Goal: Ask a question

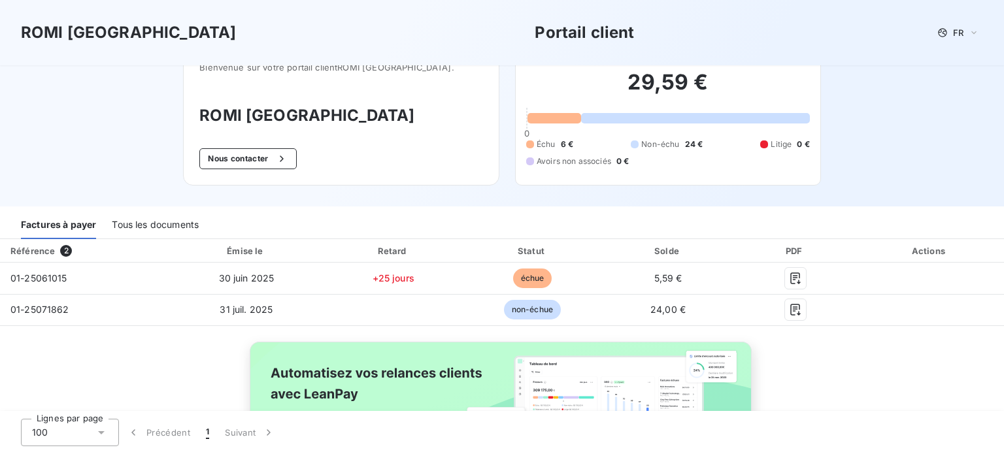
scroll to position [120, 0]
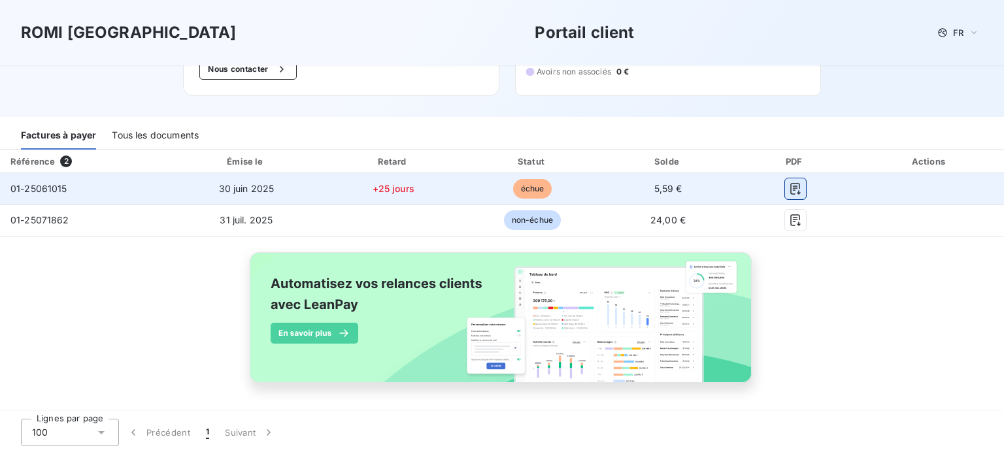
click at [785, 188] on button "button" at bounding box center [795, 188] width 21 height 21
click at [525, 190] on span "échue" at bounding box center [532, 189] width 39 height 20
click at [661, 188] on span "5,59 €" at bounding box center [668, 188] width 28 height 11
click at [31, 188] on span "01-25061015" at bounding box center [38, 188] width 57 height 11
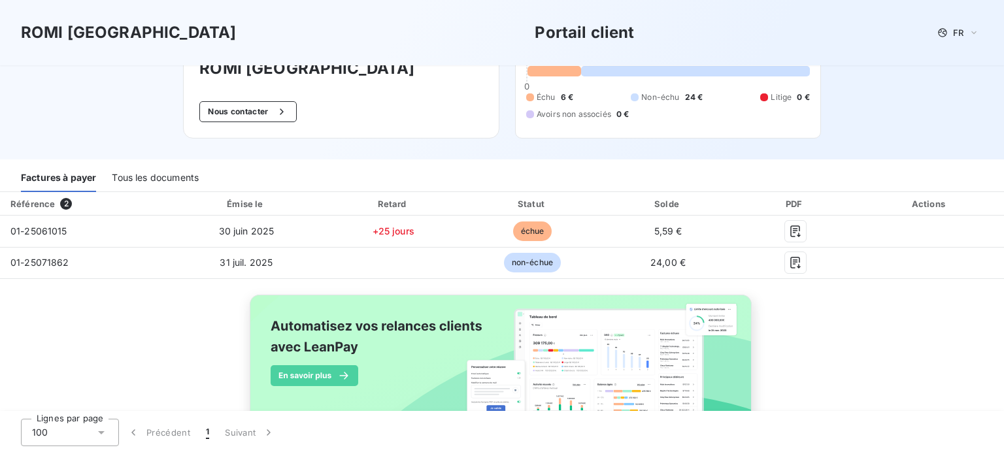
scroll to position [0, 0]
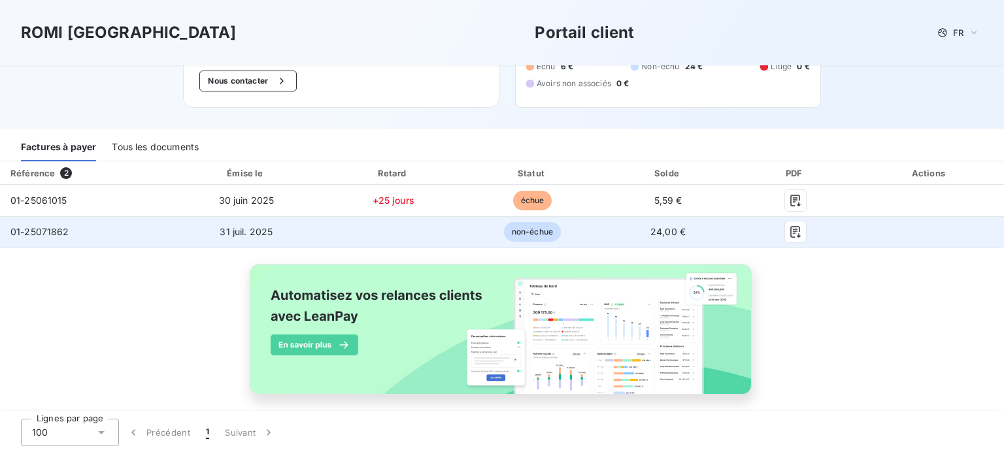
scroll to position [120, 0]
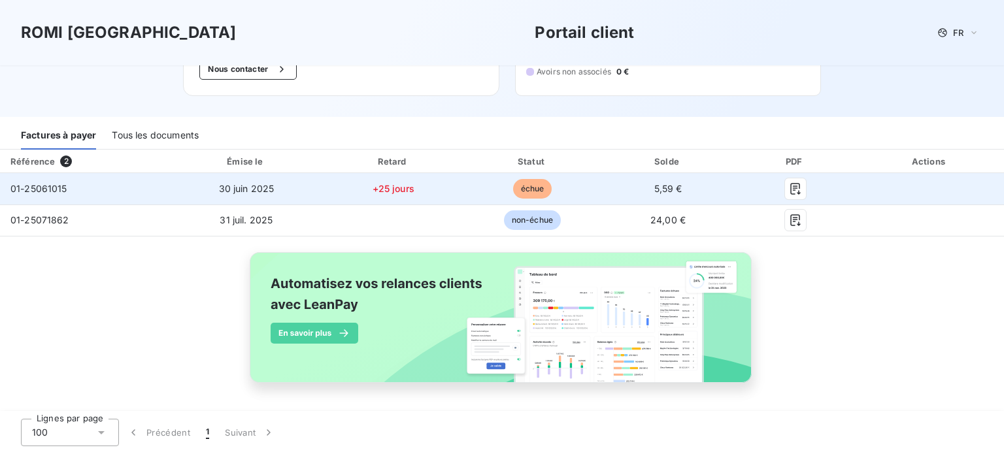
click at [436, 199] on td "+25 jours" at bounding box center [393, 188] width 141 height 31
click at [361, 191] on td "+25 jours" at bounding box center [393, 188] width 141 height 31
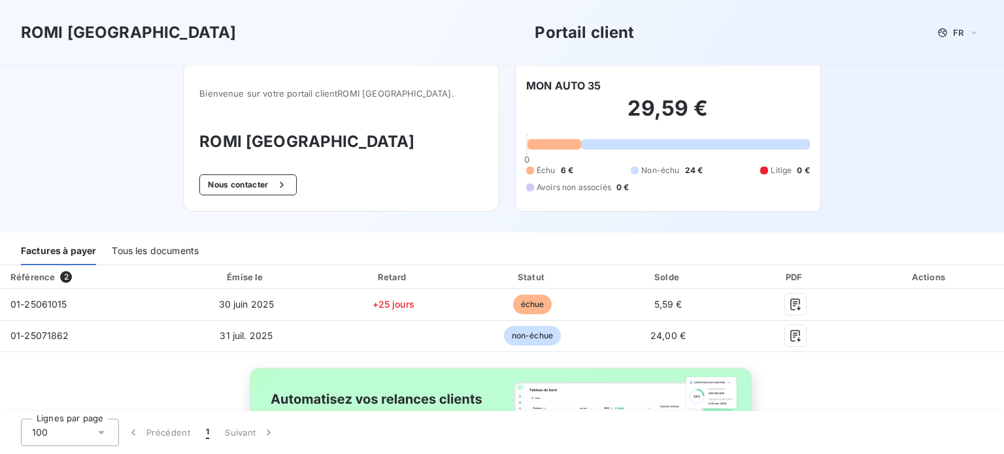
scroll to position [0, 0]
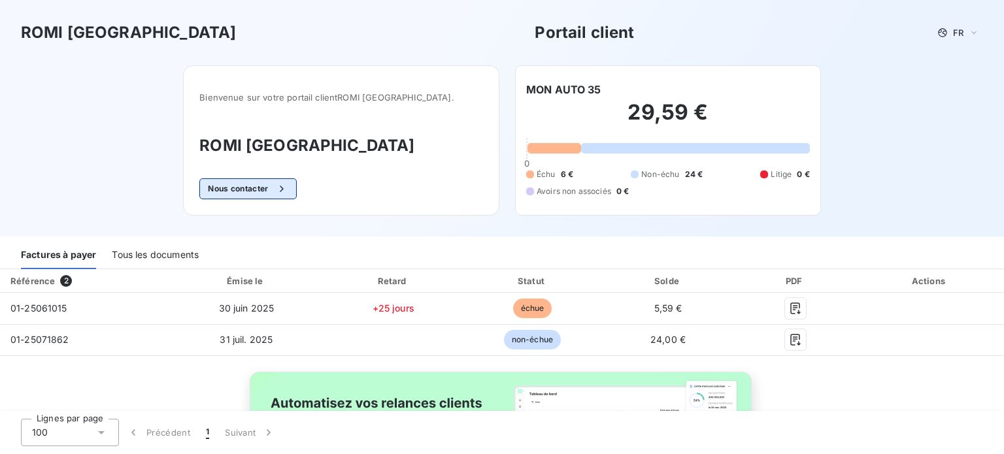
click at [285, 183] on button "Nous contacter" at bounding box center [247, 188] width 97 height 21
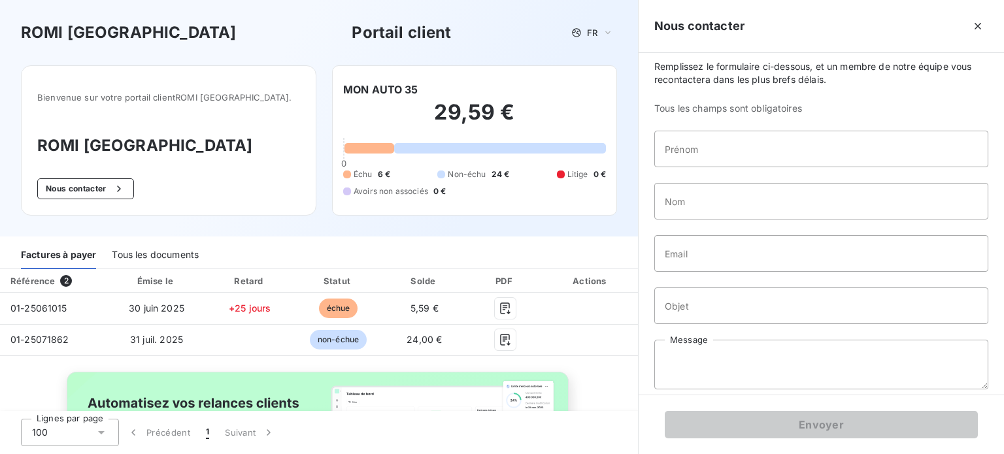
scroll to position [18, 0]
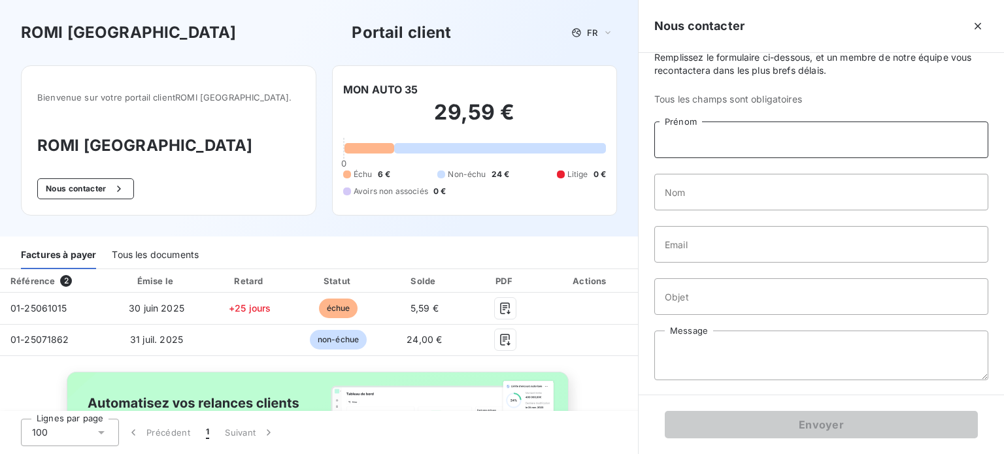
click at [705, 150] on input "Prénom" at bounding box center [821, 140] width 334 height 37
click at [681, 251] on input "Email" at bounding box center [821, 244] width 334 height 37
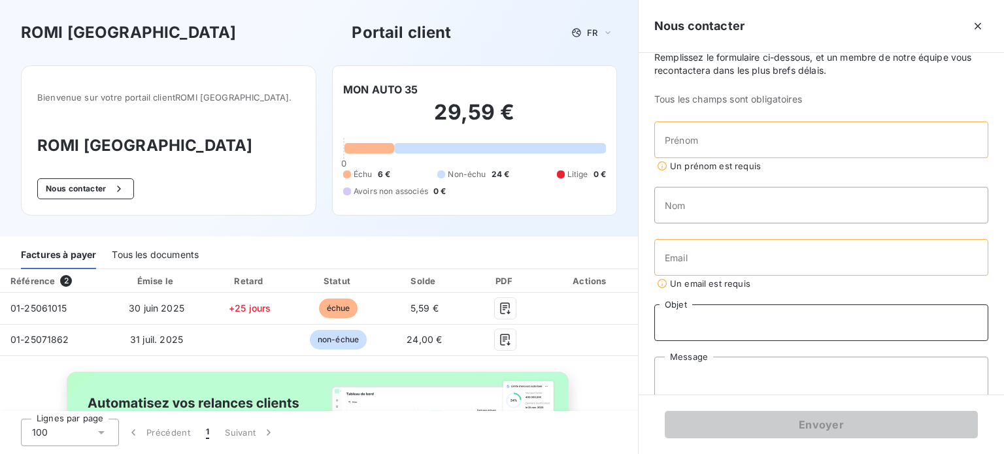
click at [741, 307] on input "Objet" at bounding box center [821, 323] width 334 height 37
